Goal: Task Accomplishment & Management: Use online tool/utility

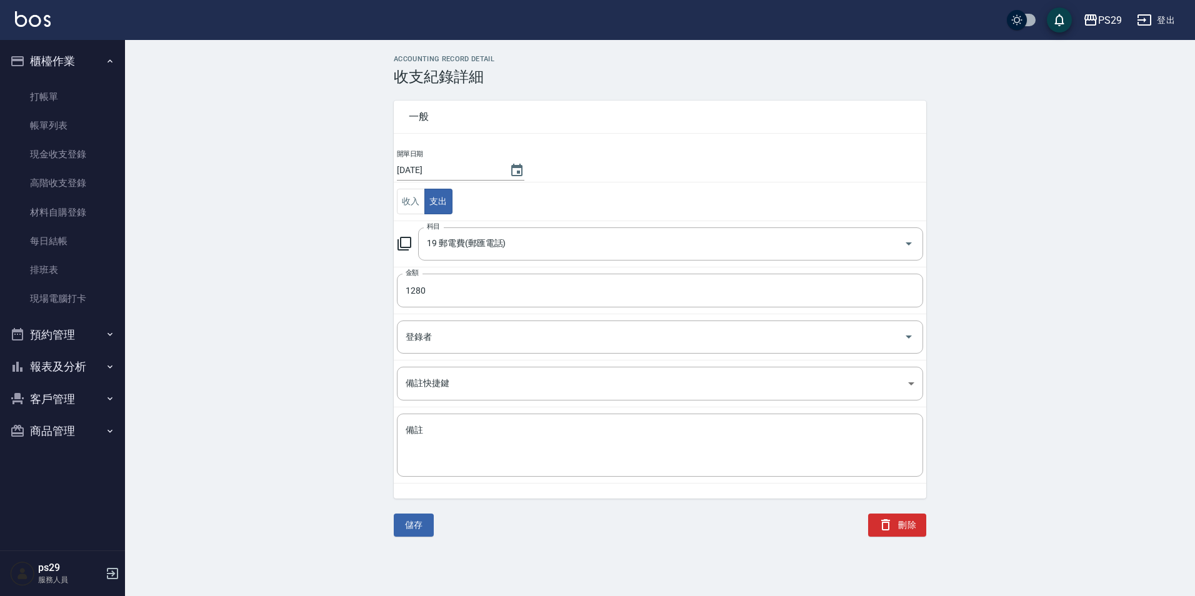
click at [27, 21] on img at bounding box center [33, 19] width 36 height 16
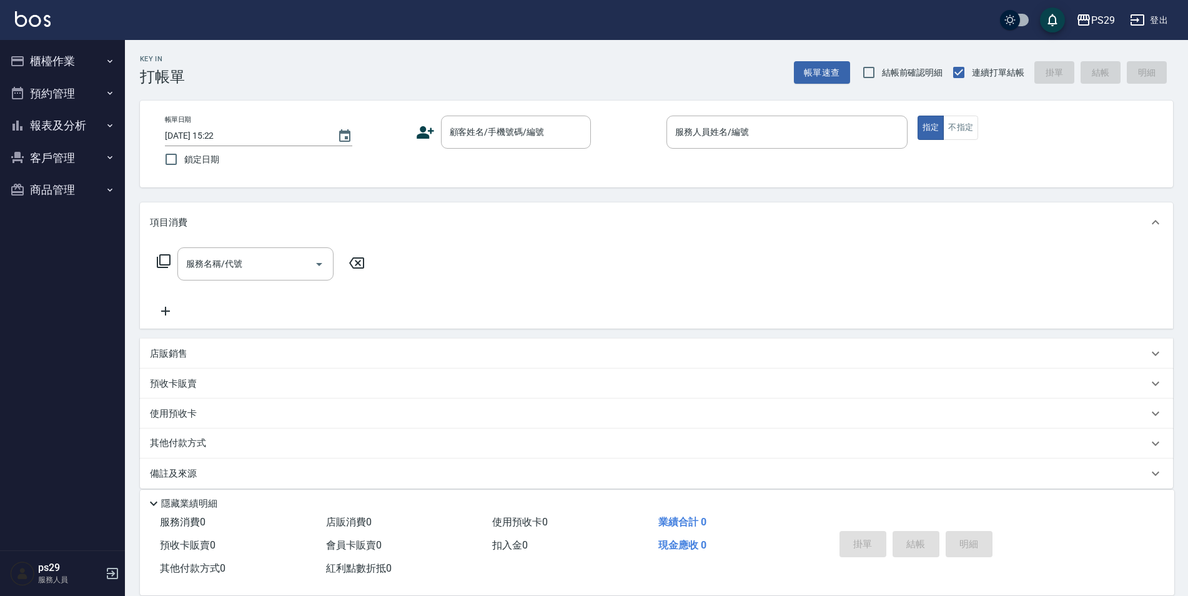
click at [41, 14] on img at bounding box center [33, 19] width 36 height 16
